Goal: Task Accomplishment & Management: Complete application form

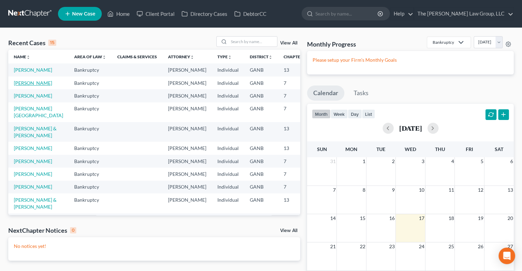
click at [23, 86] on link "[PERSON_NAME]" at bounding box center [33, 83] width 38 height 6
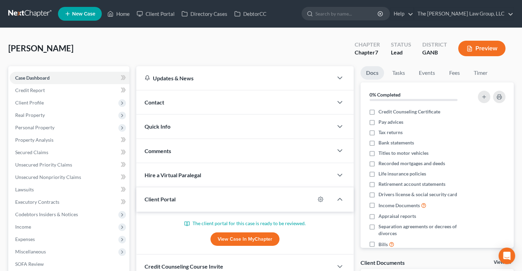
click at [260, 240] on link "View Case in MyChapter" at bounding box center [244, 239] width 69 height 14
click at [21, 227] on span "Income" at bounding box center [23, 227] width 16 height 6
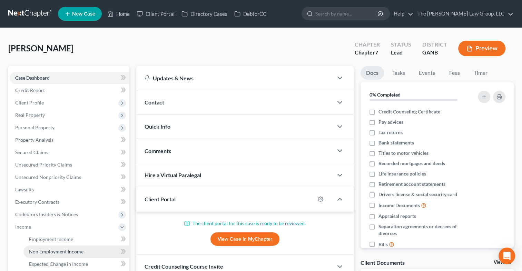
click at [37, 246] on link "Non Employment Income" at bounding box center [76, 252] width 106 height 12
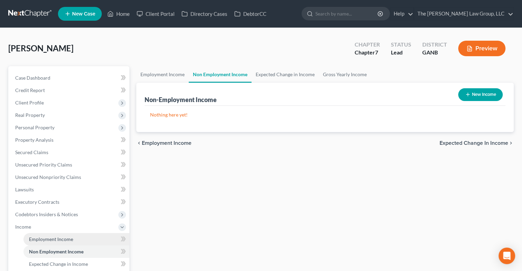
click at [50, 237] on span "Employment Income" at bounding box center [51, 239] width 44 height 6
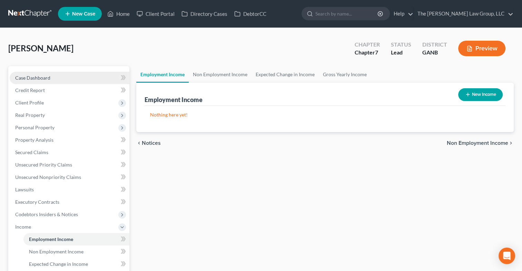
click at [51, 78] on link "Case Dashboard" at bounding box center [70, 78] width 120 height 12
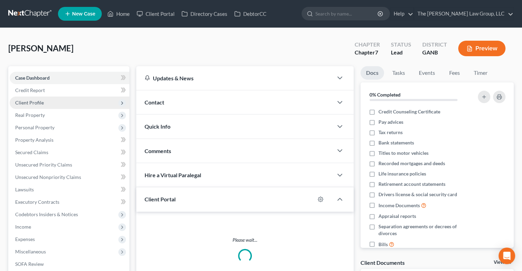
click at [43, 100] on span "Client Profile" at bounding box center [70, 103] width 120 height 12
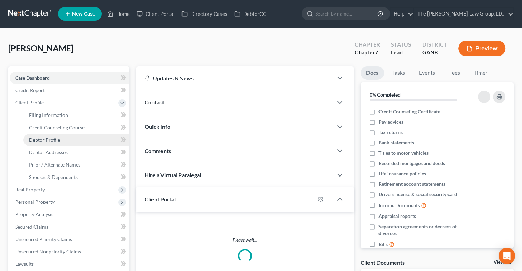
click at [50, 141] on span "Debtor Profile" at bounding box center [44, 140] width 31 height 6
select select "0"
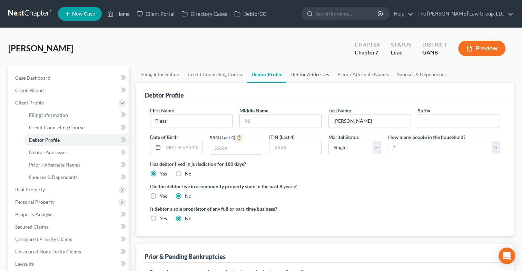
click at [308, 72] on link "Debtor Addresses" at bounding box center [309, 74] width 47 height 17
select select "0"
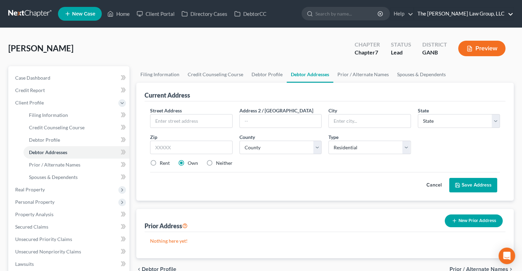
click at [498, 11] on link "The [PERSON_NAME] Law Group, LLC" at bounding box center [463, 14] width 99 height 12
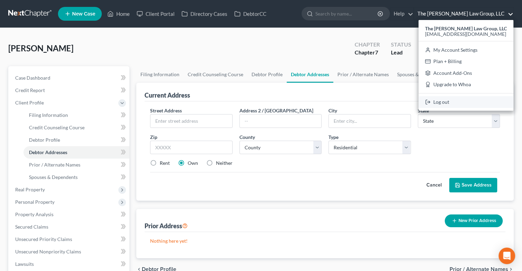
click at [457, 101] on link "Log out" at bounding box center [465, 102] width 95 height 12
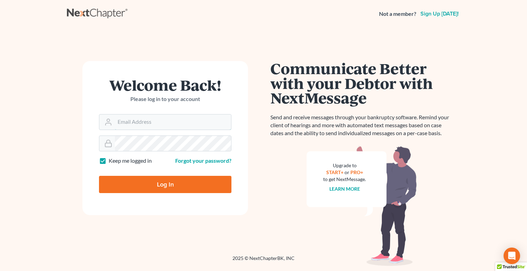
type input "ymartin@themartinlawgroup.com"
click at [142, 180] on input "Log In" at bounding box center [165, 184] width 132 height 17
type input "Thinking..."
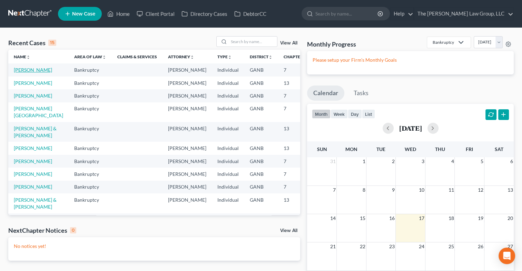
click at [32, 70] on link "[PERSON_NAME]" at bounding box center [33, 70] width 38 height 6
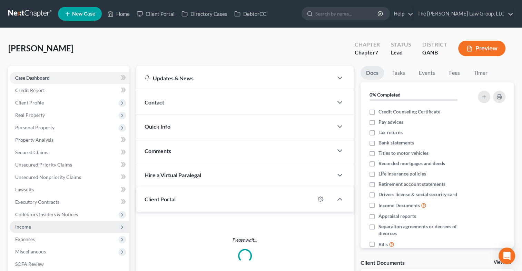
click at [36, 227] on span "Income" at bounding box center [70, 227] width 120 height 12
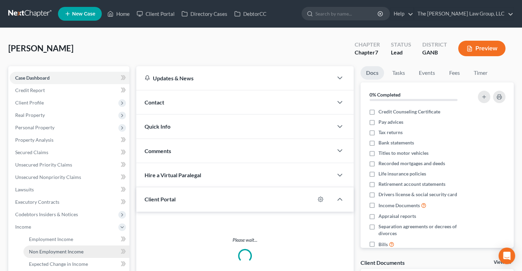
click at [63, 253] on span "Non Employment Income" at bounding box center [56, 252] width 54 height 6
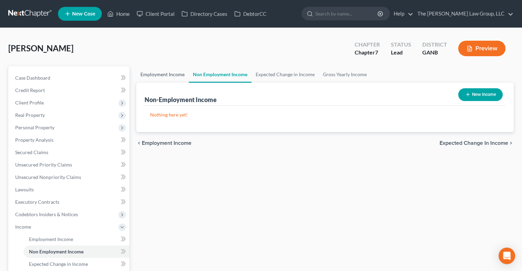
click at [160, 72] on link "Employment Income" at bounding box center [162, 74] width 52 height 17
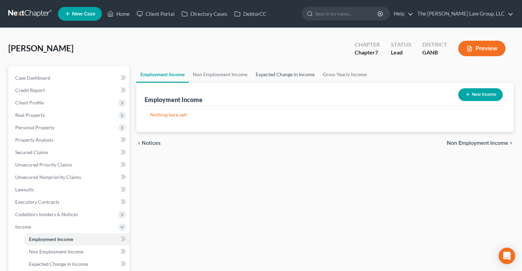
click at [286, 77] on link "Expected Change in Income" at bounding box center [284, 74] width 67 height 17
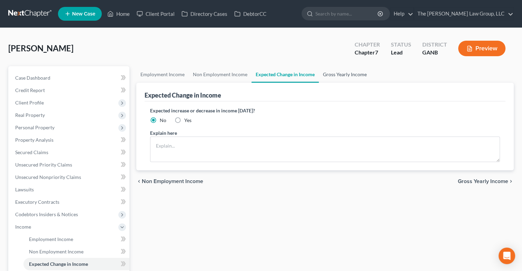
click at [338, 73] on link "Gross Yearly Income" at bounding box center [345, 74] width 52 height 17
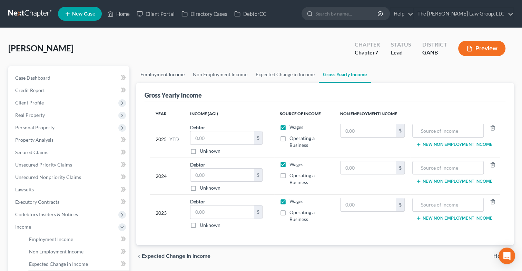
click at [161, 76] on link "Employment Income" at bounding box center [162, 74] width 52 height 17
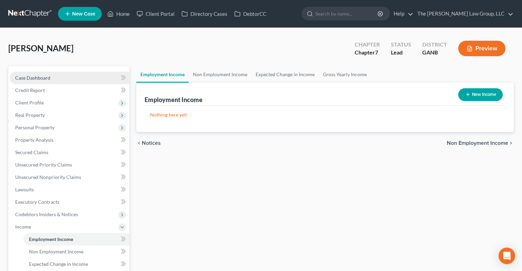
click at [72, 74] on link "Case Dashboard" at bounding box center [70, 78] width 120 height 12
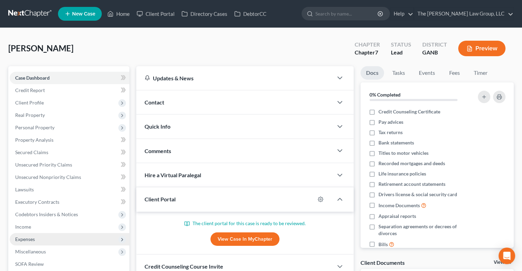
click at [25, 233] on span "Expenses" at bounding box center [70, 239] width 120 height 12
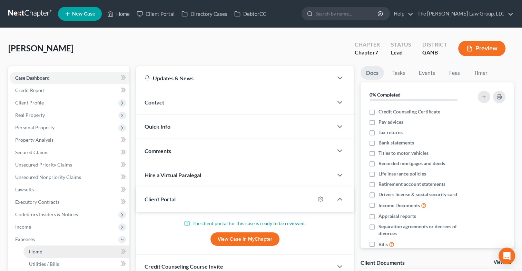
click at [38, 253] on span "Home" at bounding box center [35, 252] width 13 height 6
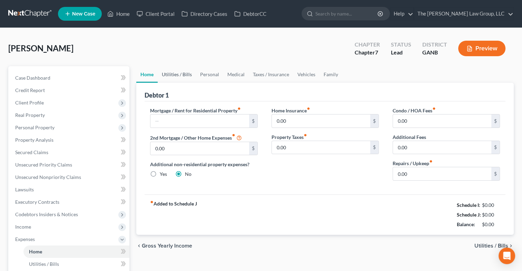
click at [170, 77] on link "Utilities / Bills" at bounding box center [177, 74] width 38 height 17
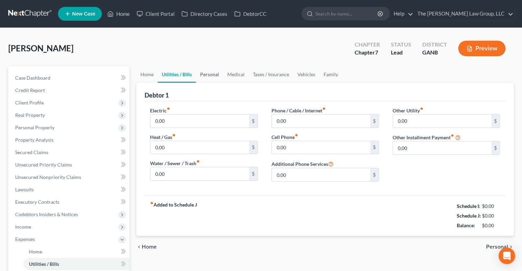
click at [206, 77] on link "Personal" at bounding box center [209, 74] width 27 height 17
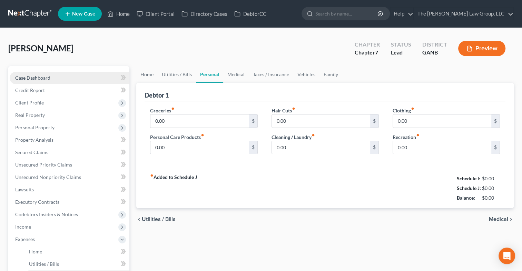
click at [60, 81] on link "Case Dashboard" at bounding box center [70, 78] width 120 height 12
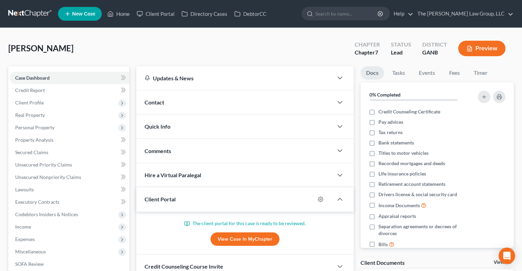
click at [230, 241] on link "View Case in MyChapter" at bounding box center [244, 239] width 69 height 14
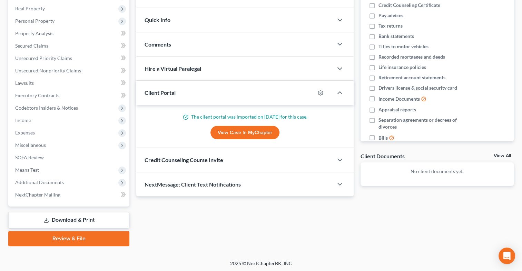
scroll to position [108, 0]
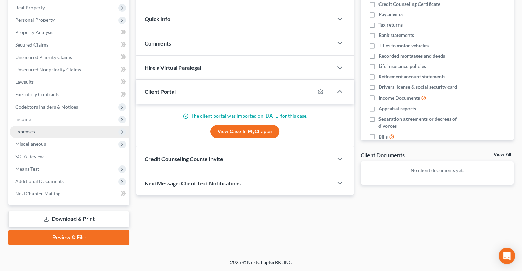
click at [28, 132] on span "Expenses" at bounding box center [25, 132] width 20 height 6
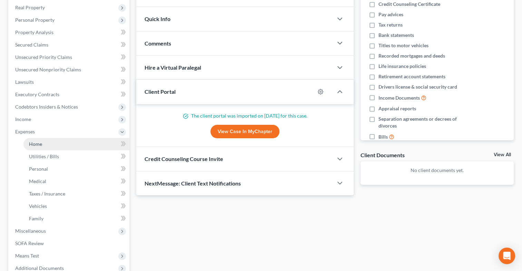
click at [37, 144] on span "Home" at bounding box center [35, 144] width 13 height 6
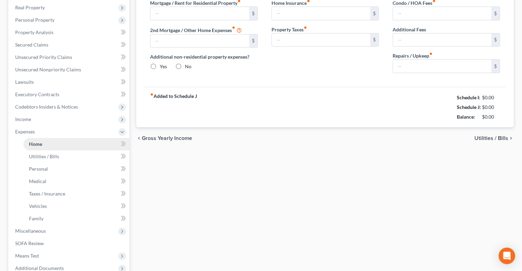
type input "0.00"
radio input "true"
type input "0.00"
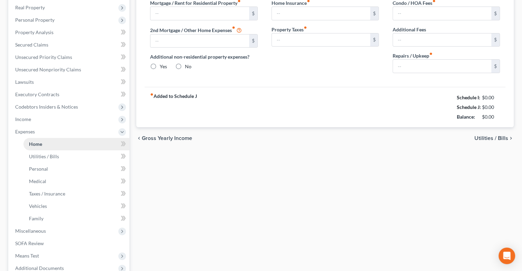
type input "0.00"
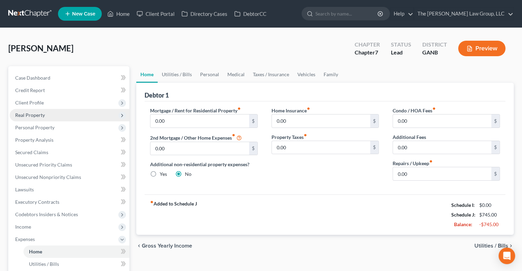
click at [37, 116] on span "Real Property" at bounding box center [30, 115] width 30 height 6
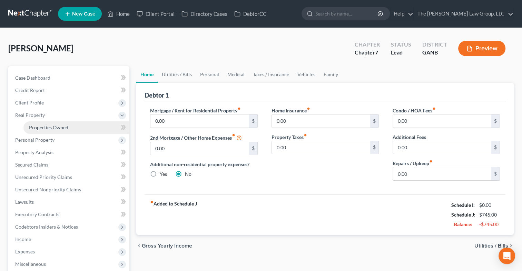
click at [36, 128] on span "Properties Owned" at bounding box center [48, 127] width 39 height 6
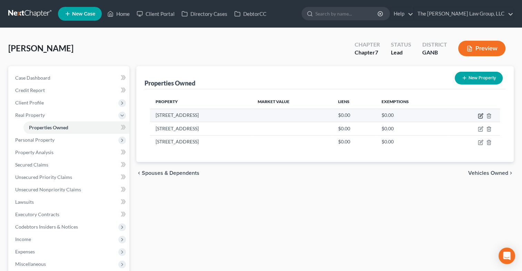
click at [478, 116] on icon "button" at bounding box center [480, 116] width 4 height 4
select select "10"
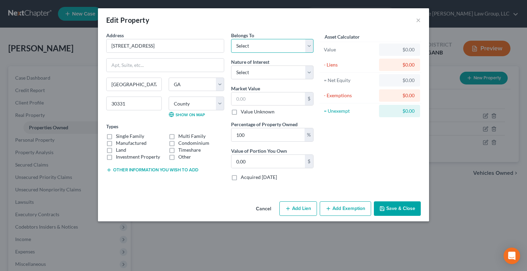
click at [306, 47] on select "Select Debtor 1 Only Debtor 2 Only Debtor 1 And Debtor 2 Only At Least One Of T…" at bounding box center [272, 46] width 82 height 14
select select "2"
click at [231, 39] on select "Select Debtor 1 Only Debtor 2 Only Debtor 1 And Debtor 2 Only At Least One Of T…" at bounding box center [272, 46] width 82 height 14
click at [311, 70] on select "Select Fee Simple Joint Tenant Life Estate Equitable Interest Future Interest T…" at bounding box center [272, 73] width 82 height 14
select select "0"
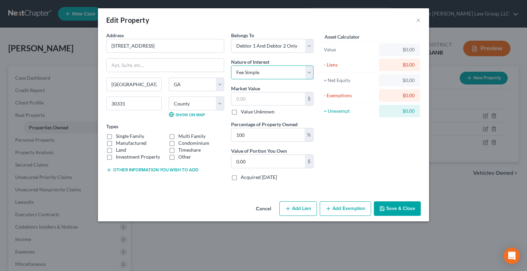
click at [231, 66] on select "Select Fee Simple Joint Tenant Life Estate Equitable Interest Future Interest T…" at bounding box center [272, 73] width 82 height 14
click at [262, 99] on input "text" at bounding box center [267, 98] width 73 height 13
click at [116, 134] on label "Single Family" at bounding box center [130, 136] width 28 height 7
click at [119, 134] on input "Single Family" at bounding box center [121, 135] width 4 height 4
checkbox input "true"
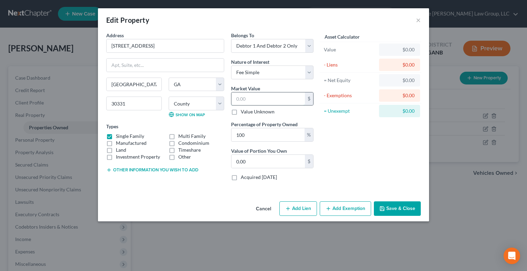
click at [256, 100] on input "text" at bounding box center [267, 98] width 73 height 13
type input "5"
type input "5.00"
type input "50"
type input "50.00"
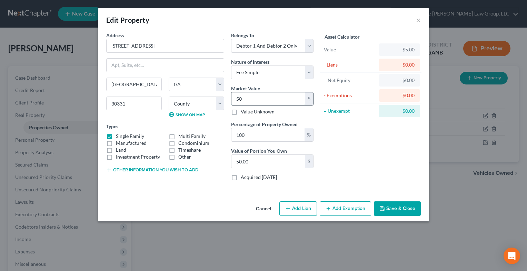
type input "500"
type input "500.00"
type input "5000"
type input "5,000.00"
type input "5,0000"
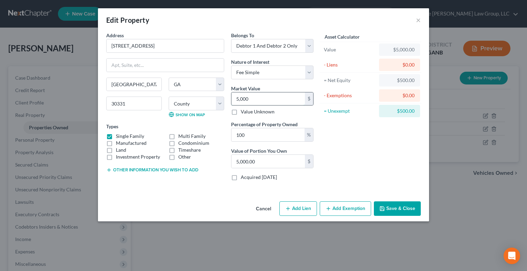
type input "50,000.00"
type input "50,0000"
type input "500,000.00"
type input "500,000"
click at [310, 133] on div "%" at bounding box center [309, 134] width 9 height 13
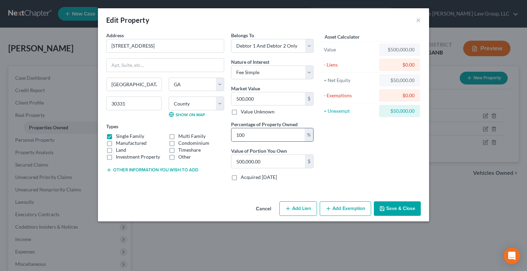
click at [308, 137] on div "%" at bounding box center [309, 134] width 9 height 13
drag, startPoint x: 284, startPoint y: 136, endPoint x: 183, endPoint y: 127, distance: 100.8
click at [185, 127] on div "Address * 5190 Stone Croft Trl SW ATLANTA State AL AK AR AZ CA CO CT DE DC FL G…" at bounding box center [210, 109] width 214 height 154
type input "5"
type input "25,000.00"
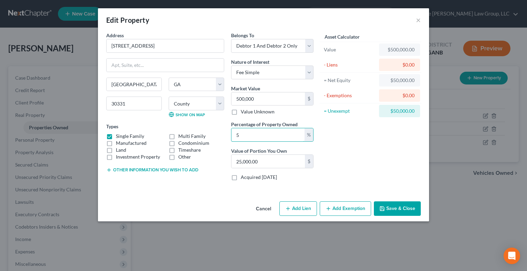
type input "50"
type input "250,000.00"
type input "50"
click at [380, 163] on div "Asset Calculator Value $500,000.00 - Liens $0.00 = Net Equity $50,000.00 - Exem…" at bounding box center [370, 109] width 107 height 154
click at [311, 205] on button "Add Lien" at bounding box center [298, 208] width 38 height 14
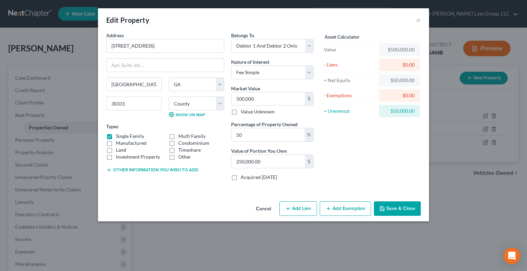
select select "2"
select select "0"
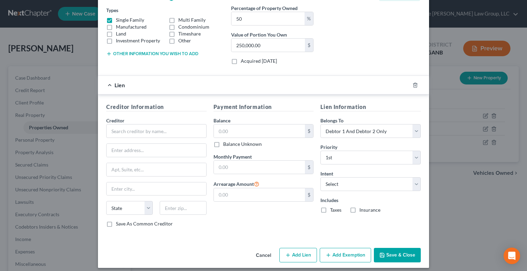
scroll to position [118, 0]
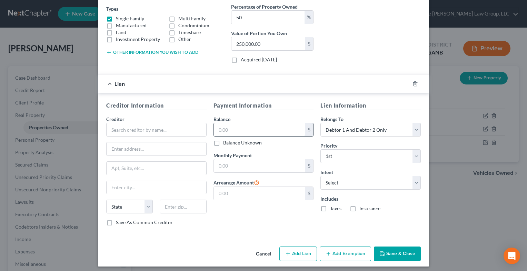
click at [235, 128] on input "text" at bounding box center [259, 129] width 91 height 13
type input "271,000"
click at [411, 183] on select "Select Surrender Redeem Reaffirm Avoid Other" at bounding box center [370, 183] width 100 height 14
select select "2"
click at [320, 176] on select "Select Surrender Redeem Reaffirm Avoid Other" at bounding box center [370, 183] width 100 height 14
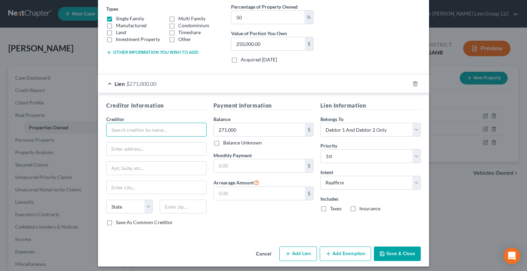
click at [148, 129] on input "text" at bounding box center [156, 130] width 100 height 14
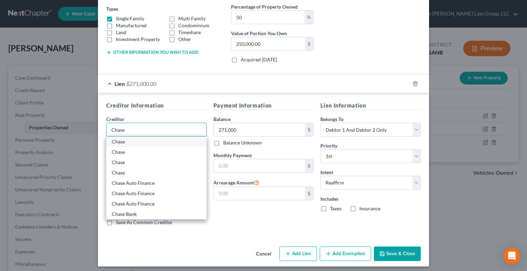
type input "Chase"
click at [142, 139] on div "Chase" at bounding box center [156, 141] width 89 height 7
type input "270 Park Avenue"
type input "New York"
select select "35"
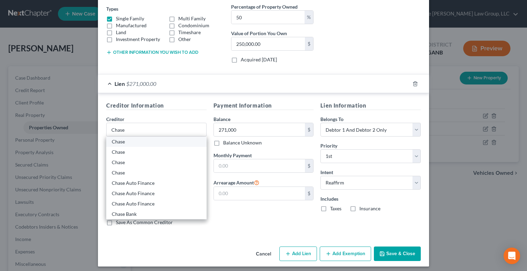
type input "10017"
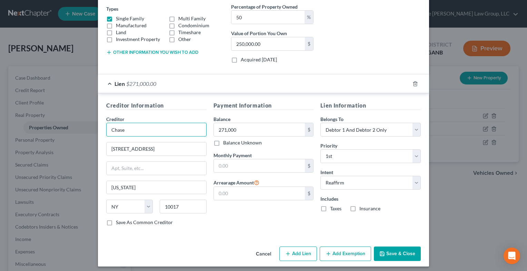
drag, startPoint x: 145, startPoint y: 129, endPoint x: 73, endPoint y: 126, distance: 71.4
click at [73, 126] on div "Edit Property × Address * 5190 Stone Croft Trl SW ATLANTA State AL AK AR AZ CA …" at bounding box center [263, 135] width 527 height 271
click at [130, 130] on input "Chase" at bounding box center [156, 130] width 100 height 14
click at [130, 132] on input "Chase" at bounding box center [156, 130] width 100 height 14
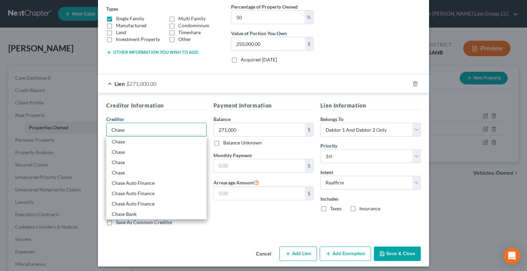
click at [130, 132] on input "Chase" at bounding box center [156, 130] width 100 height 14
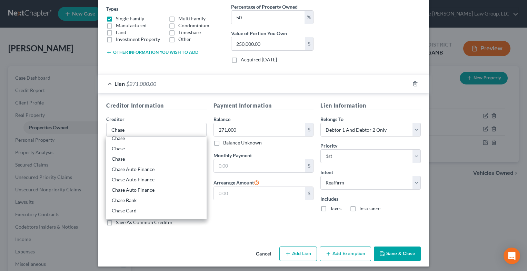
scroll to position [64, 0]
click at [167, 203] on div "Chase Mortgage" at bounding box center [156, 201] width 89 height 7
type input "Chase Mortgage"
type input "3415 Vision Drive"
type input "Columbus"
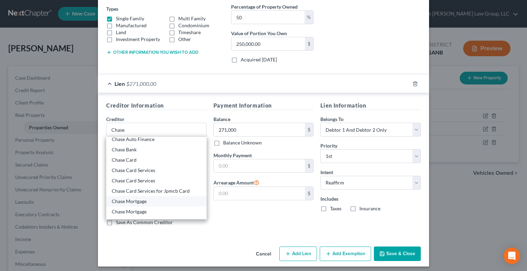
select select "36"
type input "43219"
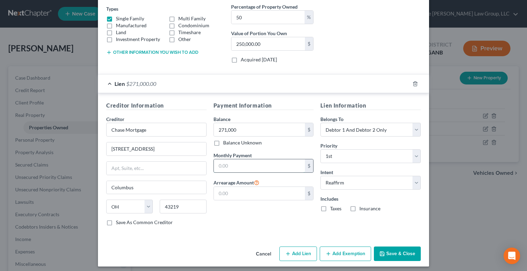
click at [266, 168] on input "text" at bounding box center [259, 165] width 91 height 13
type input "2,639"
click at [242, 195] on input "text" at bounding box center [259, 193] width 91 height 13
click at [330, 206] on label "Taxes" at bounding box center [335, 208] width 11 height 7
click at [333, 206] on input "Taxes" at bounding box center [335, 207] width 4 height 4
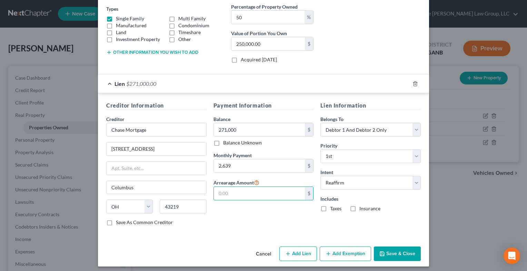
checkbox input "true"
click at [359, 206] on label "Insurance" at bounding box center [369, 208] width 21 height 7
click at [362, 206] on input "Insurance" at bounding box center [364, 207] width 4 height 4
checkbox input "true"
click at [393, 250] on button "Save & Close" at bounding box center [397, 254] width 47 height 14
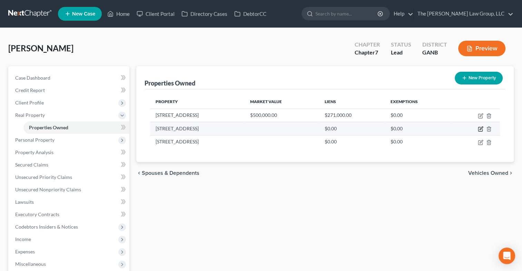
click at [481, 130] on icon "button" at bounding box center [481, 129] width 6 height 6
select select "10"
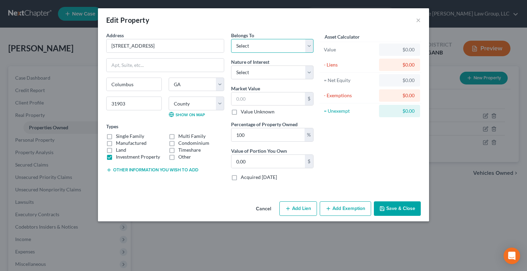
click at [308, 48] on select "Select Debtor 1 Only Debtor 2 Only Debtor 1 And Debtor 2 Only At Least One Of T…" at bounding box center [272, 46] width 82 height 14
select select "2"
click at [231, 39] on select "Select Debtor 1 Only Debtor 2 Only Debtor 1 And Debtor 2 Only At Least One Of T…" at bounding box center [272, 46] width 82 height 14
click at [307, 73] on select "Select Fee Simple Joint Tenant Life Estate Equitable Interest Future Interest T…" at bounding box center [272, 73] width 82 height 14
select select "0"
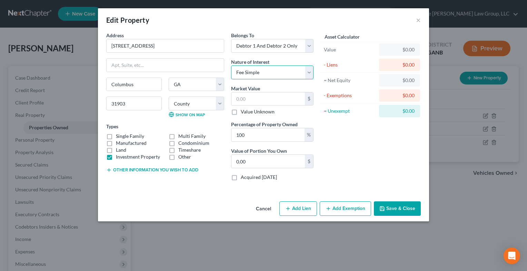
click at [231, 66] on select "Select Fee Simple Joint Tenant Life Estate Equitable Interest Future Interest T…" at bounding box center [272, 73] width 82 height 14
click at [272, 98] on input "text" at bounding box center [267, 98] width 73 height 13
click at [242, 137] on input "100" at bounding box center [267, 134] width 73 height 13
drag, startPoint x: 236, startPoint y: 133, endPoint x: 184, endPoint y: 119, distance: 54.1
click at [184, 119] on div "Address * 2720 Rosewood Dr Columbus State AL AK AR AZ CA CO CT DE DC FL GA GU H…" at bounding box center [210, 109] width 214 height 154
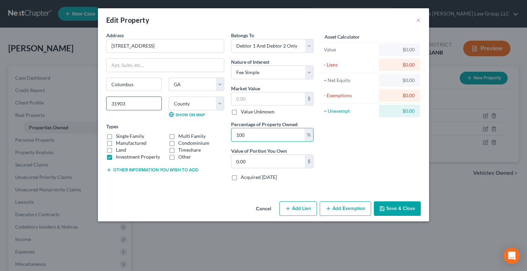
type input "5"
type input "0"
type input "50"
click at [309, 163] on div "$" at bounding box center [309, 161] width 8 height 13
click at [246, 96] on input "text" at bounding box center [267, 98] width 73 height 13
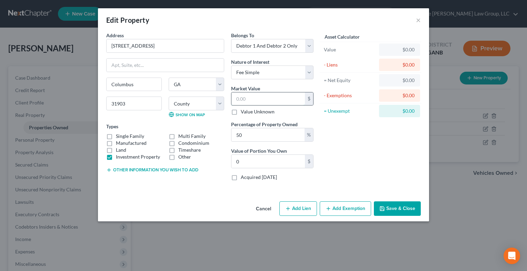
type input "8"
type input "4.00"
type input "890"
type input "445.00"
type input "89"
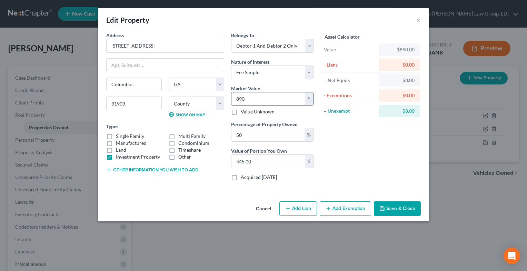
type input "44.50"
type input "8"
type input "4.00"
type input "80"
type input "40.00"
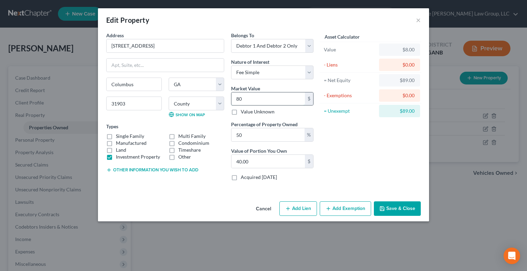
type input "800"
type input "400.00"
type input "8000"
type input "4,000.00"
type input "8,0000"
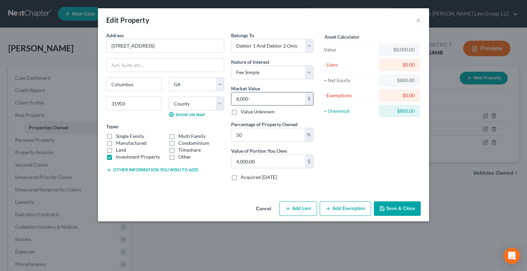
type input "40,000.00"
type input "80,000"
click at [257, 136] on input "50" at bounding box center [267, 134] width 73 height 13
click at [266, 162] on input "40,000.00" at bounding box center [267, 161] width 73 height 13
click at [306, 206] on button "Add Lien" at bounding box center [298, 208] width 38 height 14
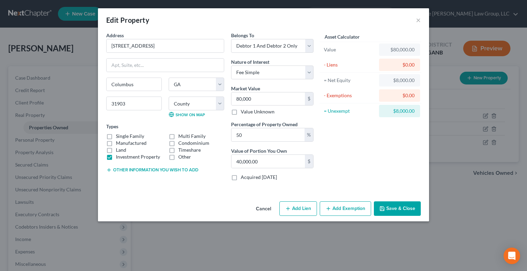
select select "2"
select select "0"
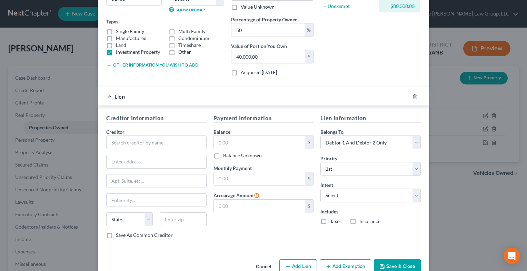
scroll to position [106, 0]
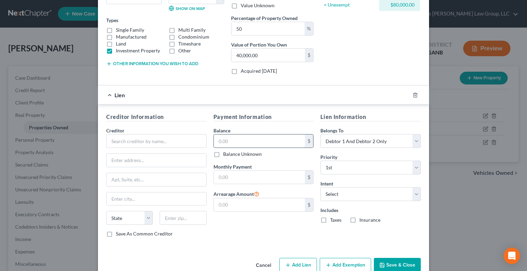
click at [231, 138] on input "text" at bounding box center [259, 140] width 91 height 13
type input "14,000"
click at [223, 175] on input "text" at bounding box center [259, 177] width 91 height 13
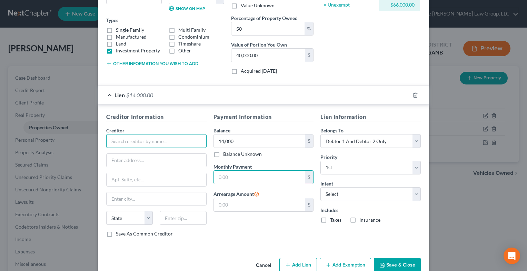
click at [149, 136] on input "text" at bounding box center [156, 141] width 100 height 14
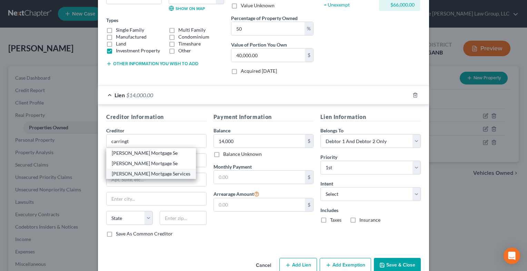
click at [158, 170] on div "Carrington Mortgage Services" at bounding box center [151, 173] width 79 height 7
type input "Carrington Mortgage Services"
type input "PO BOX 3730"
type input "Anaheim"
select select "4"
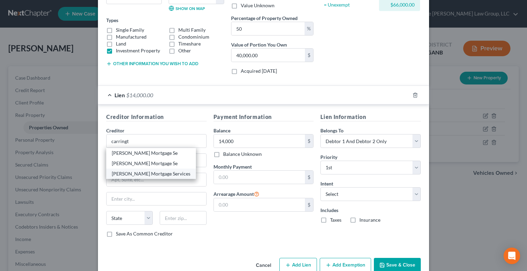
type input "92806"
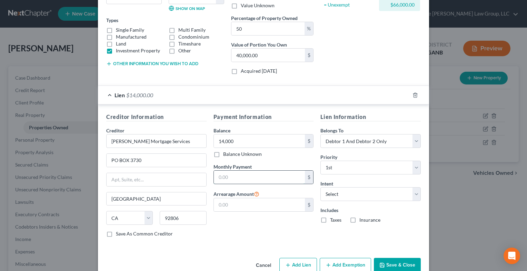
click at [232, 176] on input "text" at bounding box center [259, 177] width 91 height 13
type input "507"
click at [236, 201] on input "text" at bounding box center [259, 204] width 91 height 13
click at [232, 203] on input "text" at bounding box center [259, 204] width 91 height 13
click at [248, 204] on input "text" at bounding box center [259, 204] width 91 height 13
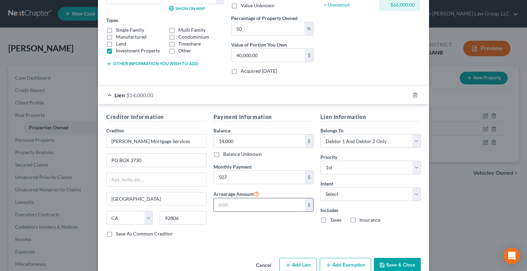
click at [248, 204] on input "text" at bounding box center [259, 204] width 91 height 13
type input "1,100"
click at [330, 221] on label "Taxes" at bounding box center [335, 220] width 11 height 7
click at [333, 221] on input "Taxes" at bounding box center [335, 219] width 4 height 4
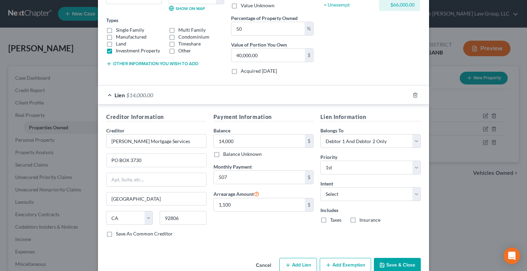
checkbox input "true"
click at [359, 220] on label "Insurance" at bounding box center [369, 220] width 21 height 7
click at [362, 220] on input "Insurance" at bounding box center [364, 219] width 4 height 4
checkbox input "true"
click at [417, 193] on select "Select Surrender Redeem Reaffirm Avoid Other" at bounding box center [370, 194] width 100 height 14
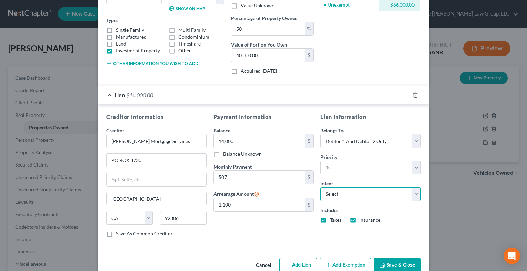
select select "2"
click at [320, 187] on select "Select Surrender Redeem Reaffirm Avoid Other" at bounding box center [370, 194] width 100 height 14
click at [383, 265] on button "Save & Close" at bounding box center [397, 265] width 47 height 14
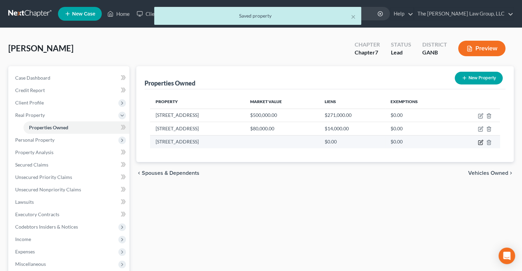
click at [479, 141] on icon "button" at bounding box center [481, 143] width 6 height 6
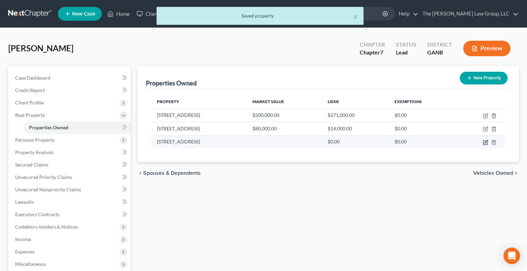
select select "10"
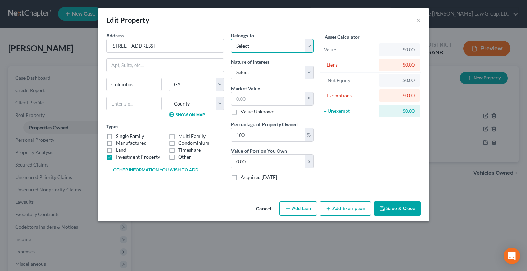
click at [308, 47] on select "Select Debtor 1 Only Debtor 2 Only Debtor 1 And Debtor 2 Only At Least One Of T…" at bounding box center [272, 46] width 82 height 14
select select "0"
click at [231, 39] on select "Select Debtor 1 Only Debtor 2 Only Debtor 1 And Debtor 2 Only At Least One Of T…" at bounding box center [272, 46] width 82 height 14
click at [219, 102] on select "County Appling County Atkinson County Bacon County Baker County Baldwin County …" at bounding box center [197, 104] width 56 height 14
select select "105"
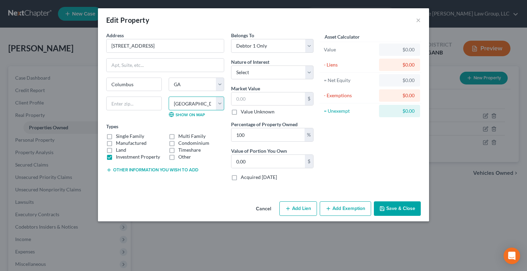
click at [169, 97] on select "County Appling County Atkinson County Bacon County Baker County Baldwin County …" at bounding box center [197, 104] width 56 height 14
click at [310, 71] on select "Select Fee Simple Joint Tenant Life Estate Equitable Interest Future Interest T…" at bounding box center [272, 73] width 82 height 14
select select "0"
click at [231, 66] on select "Select Fee Simple Joint Tenant Life Estate Equitable Interest Future Interest T…" at bounding box center [272, 73] width 82 height 14
click at [270, 97] on input "text" at bounding box center [267, 98] width 73 height 13
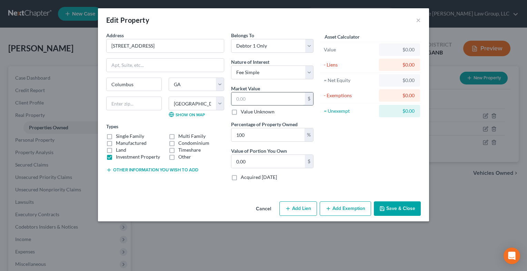
type input "7"
type input "7.00"
type input "75"
type input "75.00"
type input "750"
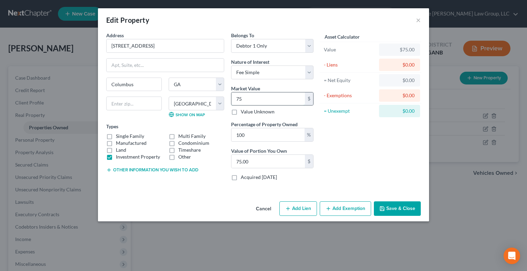
type input "750.00"
type input "7500"
type input "7,500.00"
type input "7,5000"
type input "75,000.00"
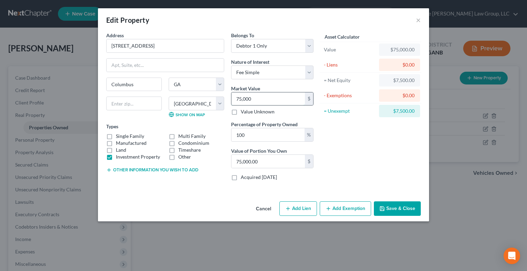
click at [261, 95] on input "75,000" at bounding box center [267, 98] width 73 height 13
type input "75,00"
type input "7,500.00"
type input "7,50"
type input "750.00"
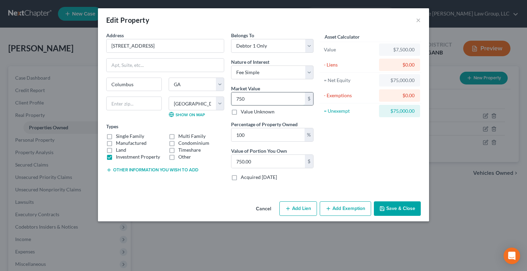
type input "75"
type input "75.00"
type input "7"
type input "7.00"
type input "0"
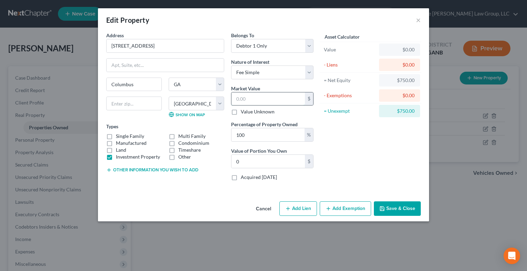
type input "6"
type input "6.00"
type input "65"
type input "65.00"
type input "650"
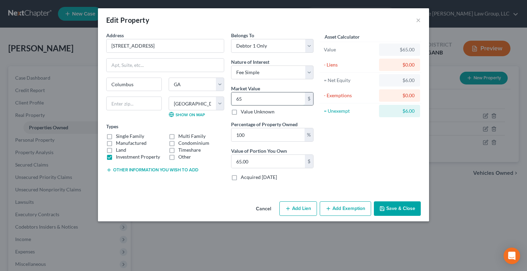
type input "650.00"
type input "6500"
type input "6,500.00"
type input "6,5000"
type input "65,000.00"
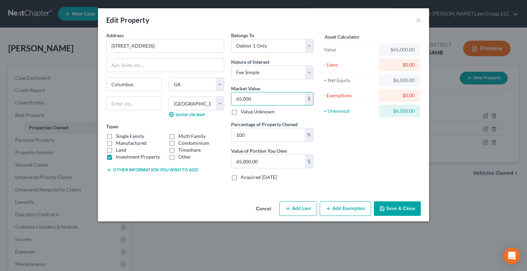
type input "65,000"
click at [295, 208] on button "Add Lien" at bounding box center [298, 208] width 38 height 14
select select "0"
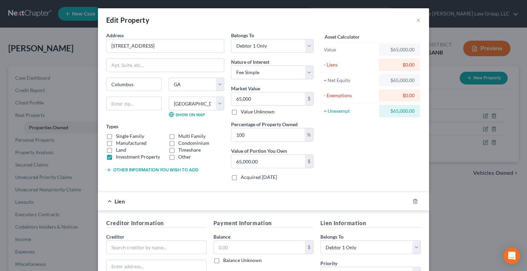
drag, startPoint x: 521, startPoint y: 147, endPoint x: 522, endPoint y: 153, distance: 6.2
click at [522, 153] on div "Edit Property × Address * 3018 Plantation Rd Columbus State AL AK AR AZ CA CO C…" at bounding box center [263, 135] width 527 height 271
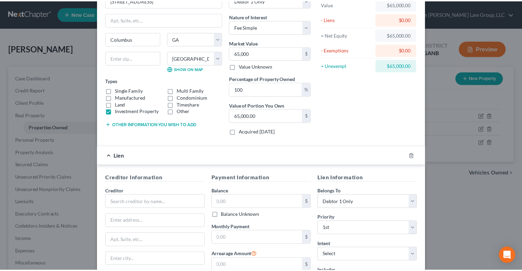
scroll to position [120, 0]
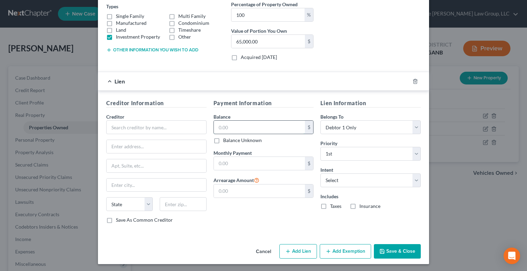
click at [262, 130] on input "text" at bounding box center [259, 127] width 91 height 13
type input "18,000"
click at [412, 182] on select "Select Surrender Redeem Reaffirm Avoid Other" at bounding box center [370, 180] width 100 height 14
select select "4"
click at [320, 173] on select "Select Surrender Redeem Reaffirm Avoid Other" at bounding box center [370, 180] width 100 height 14
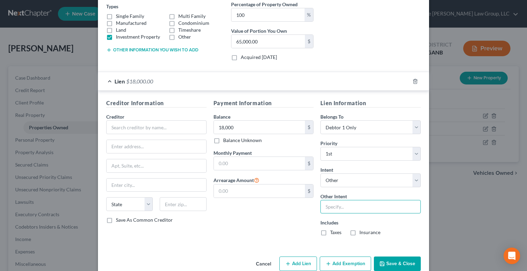
drag, startPoint x: 334, startPoint y: 206, endPoint x: 344, endPoint y: 191, distance: 17.7
click at [334, 206] on input "text" at bounding box center [370, 207] width 100 height 14
type input "O"
type input "Sell"
click at [330, 232] on label "Taxes" at bounding box center [335, 232] width 11 height 7
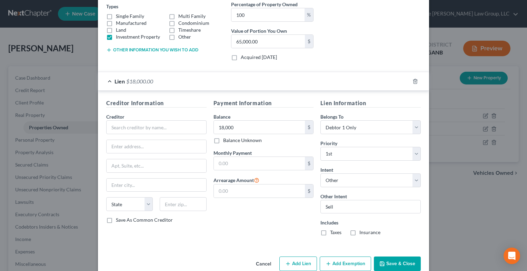
click at [333, 232] on input "Taxes" at bounding box center [335, 231] width 4 height 4
checkbox input "true"
click at [359, 231] on label "Insurance" at bounding box center [369, 232] width 21 height 7
click at [362, 231] on input "Insurance" at bounding box center [364, 231] width 4 height 4
checkbox input "true"
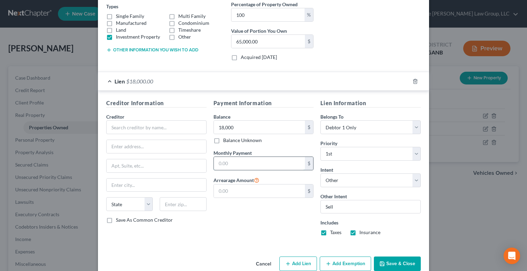
click at [243, 166] on input "text" at bounding box center [259, 163] width 91 height 13
type input "506"
click at [140, 123] on input "text" at bounding box center [156, 127] width 100 height 14
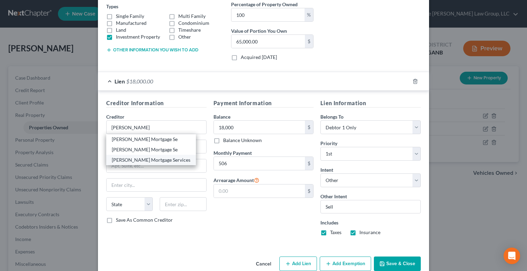
click at [156, 158] on div "Carrington Mortgage Services" at bounding box center [151, 160] width 79 height 7
type input "Carrington Mortgage Services"
type input "PO BOX 3730"
type input "Anaheim"
select select "4"
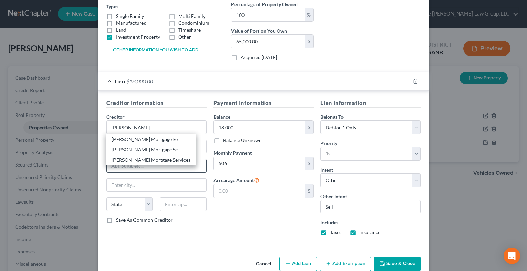
type input "92806"
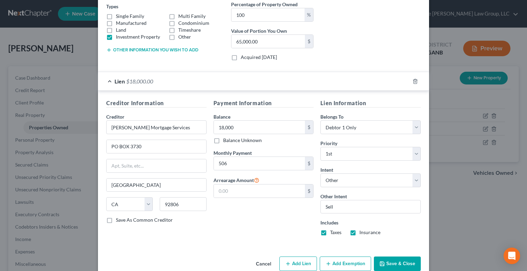
click at [399, 259] on button "Save & Close" at bounding box center [397, 264] width 47 height 14
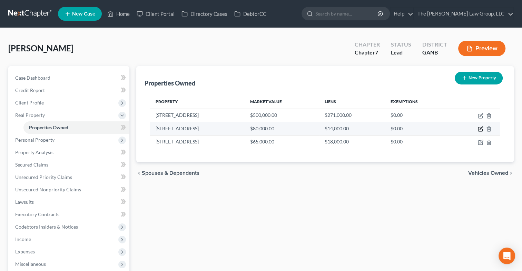
click at [480, 129] on icon "button" at bounding box center [480, 128] width 3 height 3
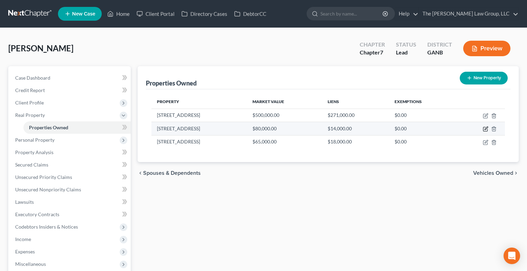
select select "10"
select select "2"
select select "0"
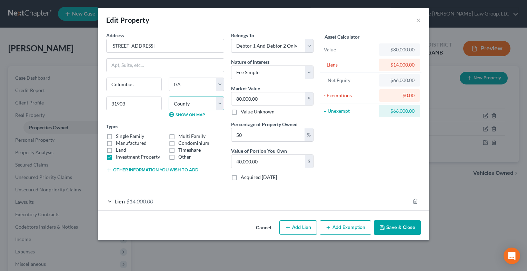
click at [219, 106] on select "County Appling County Atkinson County Bacon County Baker County Baldwin County …" at bounding box center [197, 104] width 56 height 14
click at [169, 97] on select "County Appling County Atkinson County Bacon County Baker County Baldwin County …" at bounding box center [197, 104] width 56 height 14
click at [223, 220] on div "Cancel Add Lien Add Lease Add Exemption Save & Close" at bounding box center [263, 229] width 331 height 23
click at [216, 106] on select "County Appling County Atkinson County Bacon County Baker County Baldwin County …" at bounding box center [197, 104] width 56 height 14
select select "105"
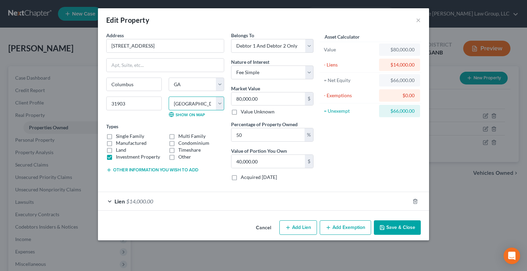
click at [169, 97] on select "County Appling County Atkinson County Bacon County Baker County Baldwin County …" at bounding box center [197, 104] width 56 height 14
click at [409, 231] on button "Save & Close" at bounding box center [397, 227] width 47 height 14
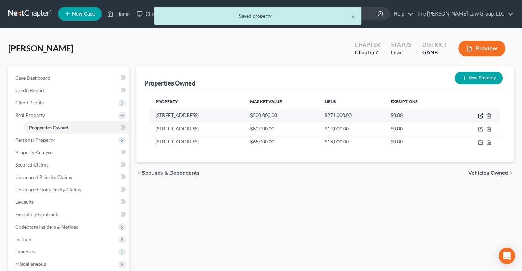
click at [480, 117] on icon "button" at bounding box center [480, 114] width 3 height 3
select select "10"
select select "2"
select select "0"
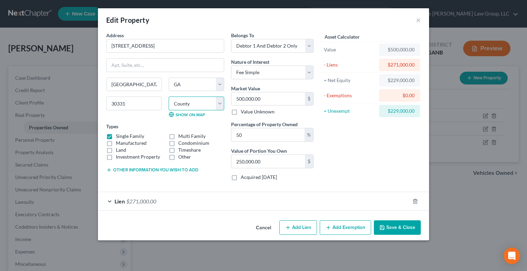
click at [221, 103] on select "County Appling County Atkinson County Bacon County Baker County Baldwin County …" at bounding box center [197, 104] width 56 height 14
select select "59"
click at [169, 97] on select "County Appling County Atkinson County Bacon County Baker County Baldwin County …" at bounding box center [197, 104] width 56 height 14
click at [398, 230] on button "Save & Close" at bounding box center [397, 227] width 47 height 14
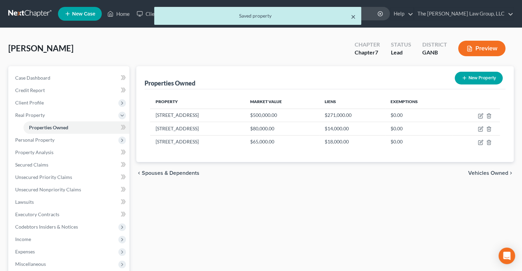
click at [353, 14] on button "×" at bounding box center [353, 16] width 5 height 8
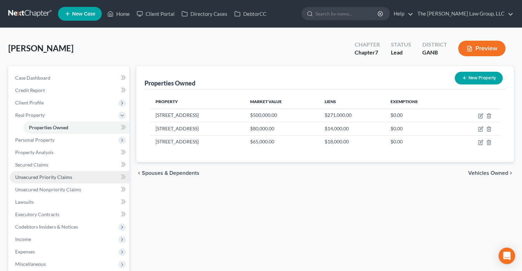
click at [56, 176] on span "Unsecured Priority Claims" at bounding box center [43, 177] width 57 height 6
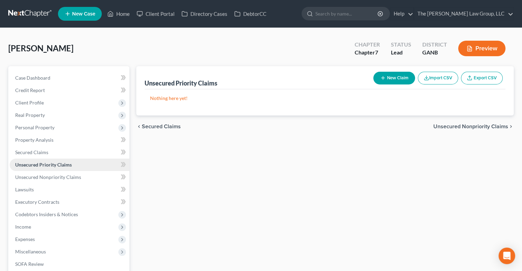
click at [56, 170] on link "Unsecured Priority Claims" at bounding box center [70, 165] width 120 height 12
click at [33, 147] on link "Secured Claims" at bounding box center [70, 152] width 120 height 12
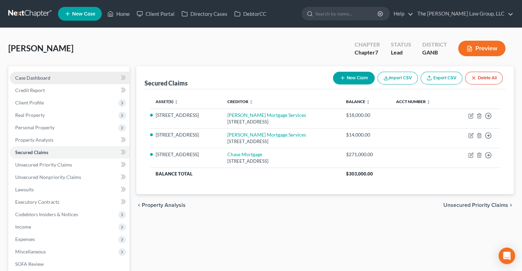
click at [52, 79] on link "Case Dashboard" at bounding box center [70, 78] width 120 height 12
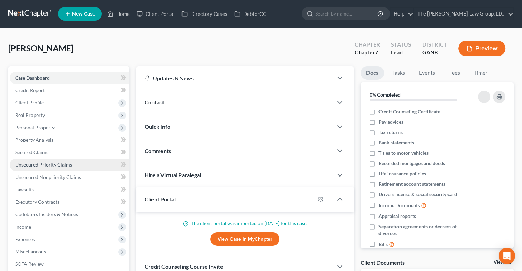
click at [68, 167] on span "Unsecured Priority Claims" at bounding box center [43, 165] width 57 height 6
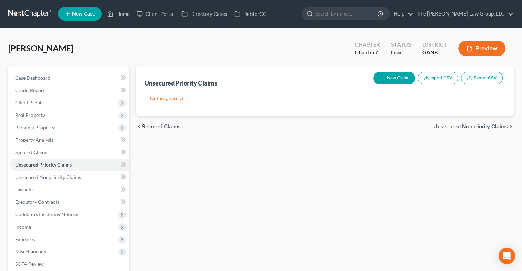
click at [402, 78] on button "New Claim" at bounding box center [394, 78] width 42 height 13
select select "0"
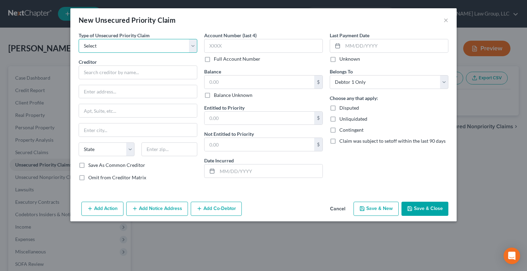
click at [196, 42] on select "Select Taxes & Other Government Units Domestic Support Obligations Extensions o…" at bounding box center [138, 46] width 119 height 14
select select "0"
click at [79, 39] on select "Select Taxes & Other Government Units Domestic Support Obligations Extensions o…" at bounding box center [138, 46] width 119 height 14
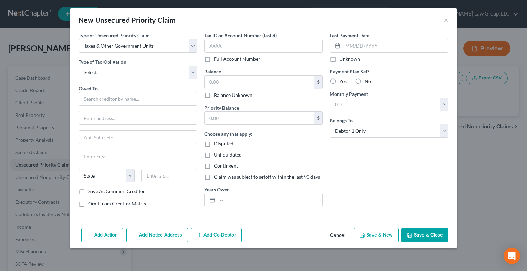
click at [191, 72] on select "Select Federal City State Franchise Tax Board Other" at bounding box center [138, 73] width 119 height 14
select select "0"
click at [79, 66] on select "Select Federal City State Franchise Tax Board Other" at bounding box center [138, 73] width 119 height 14
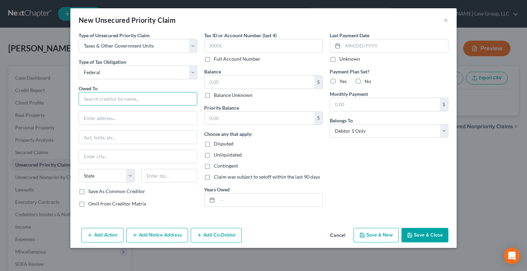
click at [138, 96] on input "text" at bounding box center [138, 99] width 119 height 14
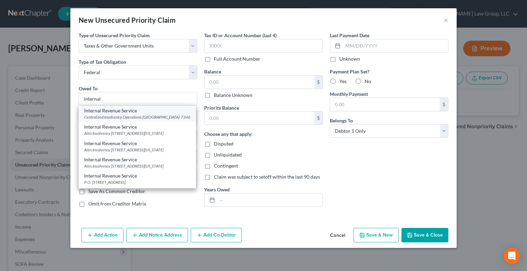
click at [114, 117] on div "Centralized Insolvency Operations PO BOX 7346, Philadelphia, PA 19101-7346" at bounding box center [137, 117] width 106 height 6
type input "Internal Revenue Service"
type input "Centralized Insolvency Operations"
type input "PO BOX 7346"
type input "Philadelphia"
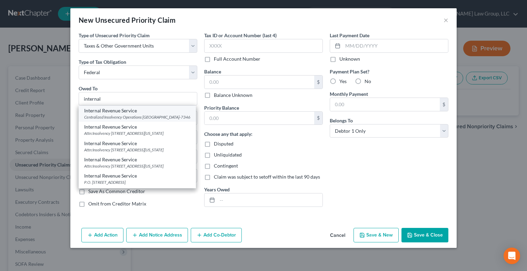
select select "39"
type input "19101-7346"
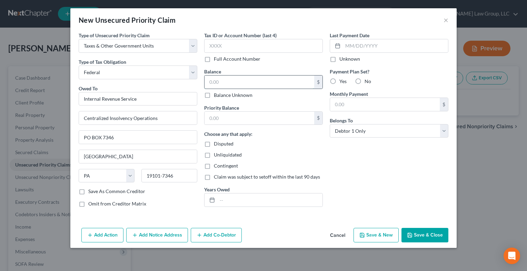
click at [225, 77] on input "text" at bounding box center [260, 82] width 110 height 13
type input "18,000"
click at [225, 118] on input "text" at bounding box center [260, 118] width 110 height 13
type input "18,000"
click at [365, 82] on label "No" at bounding box center [368, 81] width 7 height 7
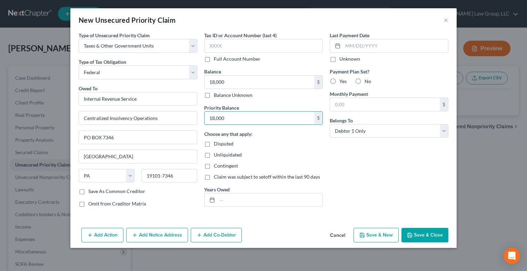
click at [367, 82] on input "No" at bounding box center [369, 80] width 4 height 4
radio input "true"
drag, startPoint x: 334, startPoint y: 81, endPoint x: 335, endPoint y: 87, distance: 6.0
click at [339, 81] on label "Yes" at bounding box center [342, 81] width 7 height 7
click at [342, 81] on input "Yes" at bounding box center [344, 80] width 4 height 4
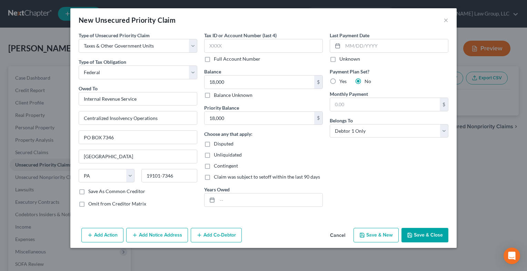
radio input "true"
drag, startPoint x: 352, startPoint y: 104, endPoint x: 338, endPoint y: 104, distance: 14.8
click at [338, 104] on input "text" at bounding box center [385, 104] width 110 height 13
type input "200"
click at [230, 201] on input "text" at bounding box center [269, 199] width 105 height 13
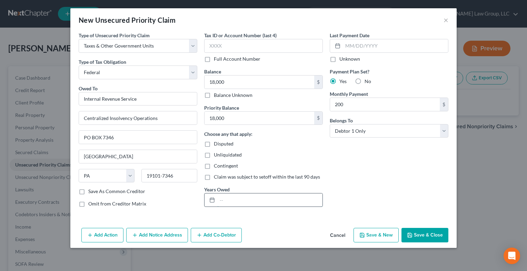
click at [271, 202] on input "text" at bounding box center [269, 199] width 105 height 13
drag, startPoint x: 270, startPoint y: 203, endPoint x: 341, endPoint y: 166, distance: 79.7
click at [341, 166] on div "Type of Unsecured Priority Claim * Select Taxes & Other Government Units Domest…" at bounding box center [263, 122] width 377 height 181
type input "2024"
click at [230, 46] on input "text" at bounding box center [263, 46] width 119 height 14
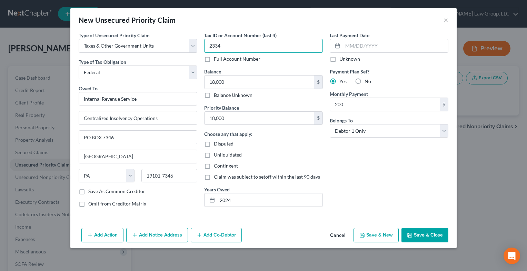
type input "2334"
click at [420, 235] on button "Save & Close" at bounding box center [424, 235] width 47 height 14
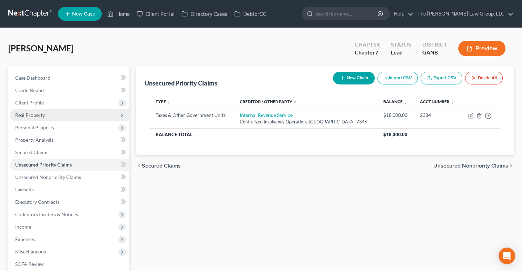
click at [53, 119] on span "Real Property" at bounding box center [70, 115] width 120 height 12
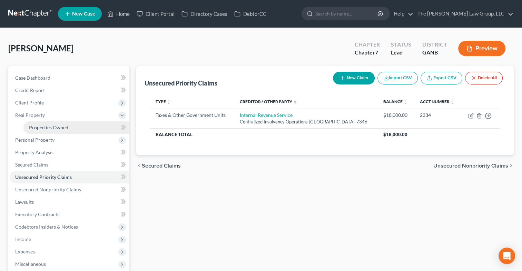
click at [57, 128] on span "Properties Owned" at bounding box center [48, 127] width 39 height 6
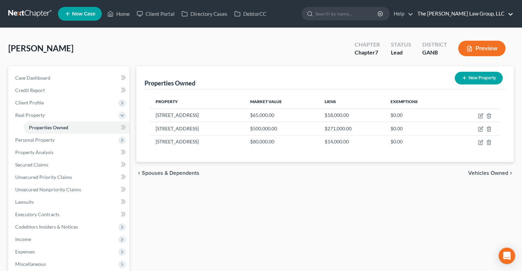
click at [476, 13] on link "The [PERSON_NAME] Law Group, LLC" at bounding box center [463, 14] width 99 height 12
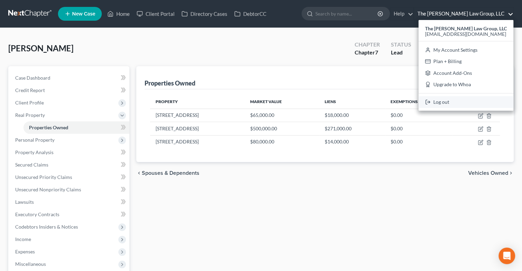
click at [451, 101] on link "Log out" at bounding box center [465, 102] width 95 height 12
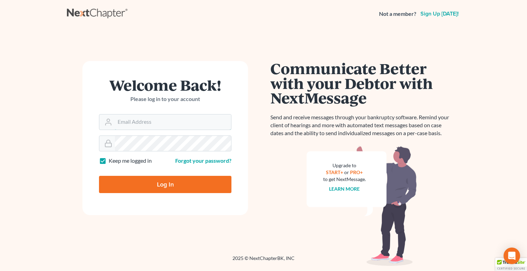
type input "[EMAIL_ADDRESS][DOMAIN_NAME]"
click at [148, 185] on input "Log In" at bounding box center [165, 184] width 132 height 17
type input "Thinking..."
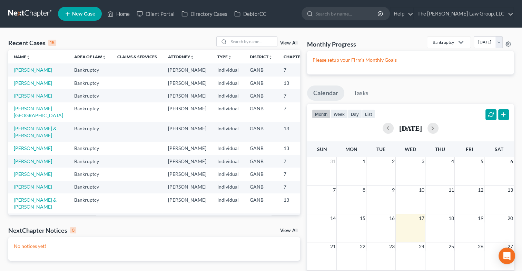
click at [23, 89] on td "[PERSON_NAME]" at bounding box center [38, 83] width 60 height 13
click at [20, 86] on link "[PERSON_NAME]" at bounding box center [33, 83] width 38 height 6
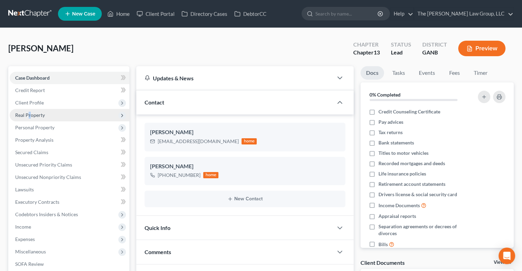
click at [29, 114] on span "Real Property" at bounding box center [30, 115] width 30 height 6
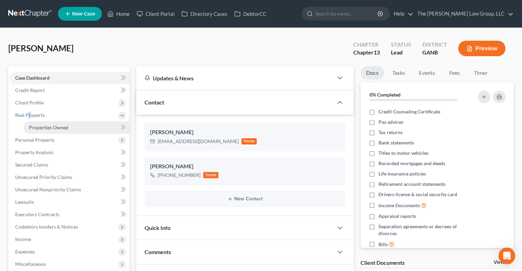
drag, startPoint x: 29, startPoint y: 114, endPoint x: 41, endPoint y: 129, distance: 19.2
click at [41, 129] on span "Properties Owned" at bounding box center [48, 127] width 39 height 6
